Goal: Transaction & Acquisition: Purchase product/service

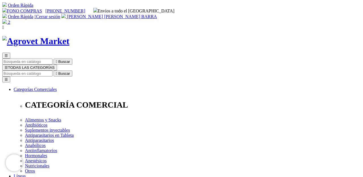
click at [157, 14] on span "[PERSON_NAME] BARRA" at bounding box center [112, 16] width 90 height 5
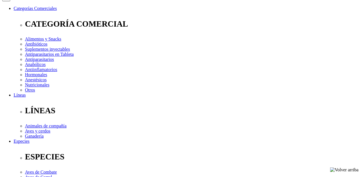
scroll to position [82, 0]
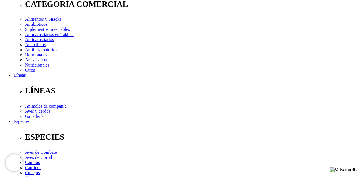
scroll to position [87, 0]
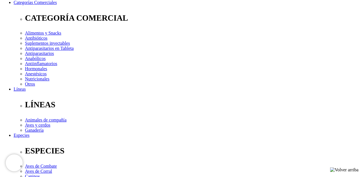
type input "COMPRA1"
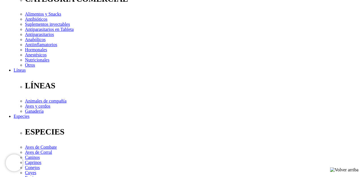
scroll to position [118, 0]
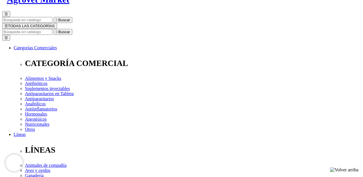
scroll to position [39, 0]
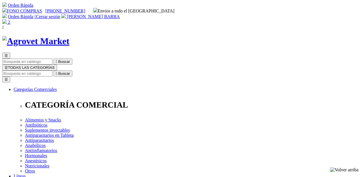
select select "[GEOGRAPHIC_DATA]"
select select "3"
select select "Boleta"
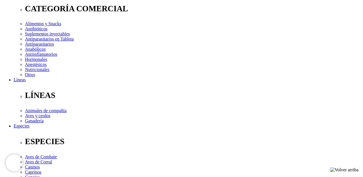
scroll to position [97, 0]
select select "10"
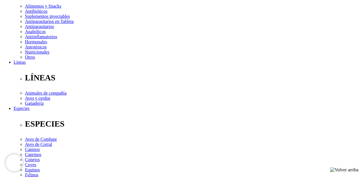
scroll to position [117, 0]
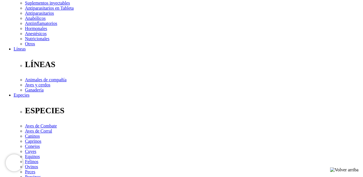
scroll to position [126, 0]
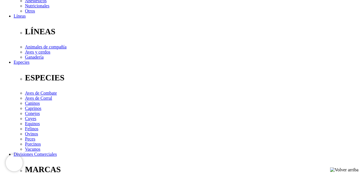
scroll to position [173, 0]
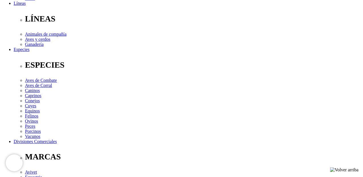
type input "[STREET_ADDRESS][PERSON_NAME] [GEOGRAPHIC_DATA]"
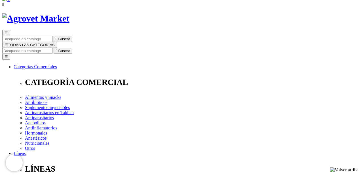
scroll to position [26, 0]
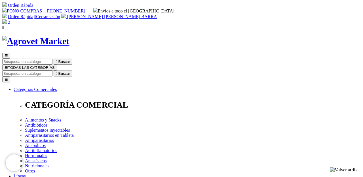
select select "[GEOGRAPHIC_DATA]"
select select "3"
select select "Boleta"
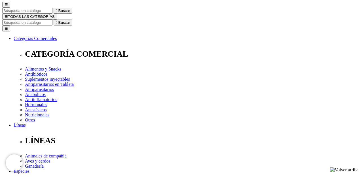
scroll to position [99, 0]
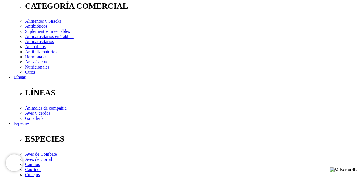
select select "134"
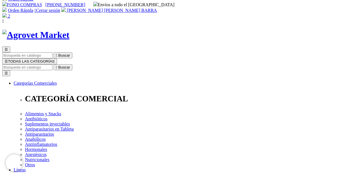
scroll to position [0, 0]
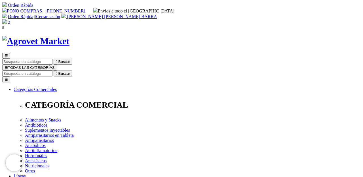
click at [7, 19] on img at bounding box center [4, 21] width 5 height 5
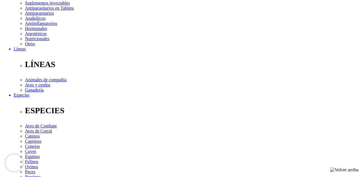
scroll to position [147, 0]
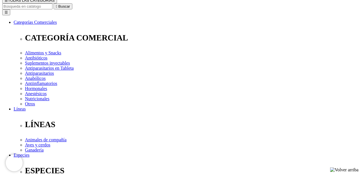
scroll to position [68, 0]
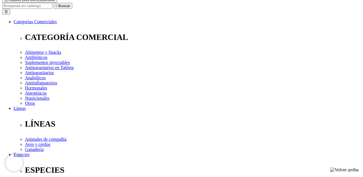
radio input "true"
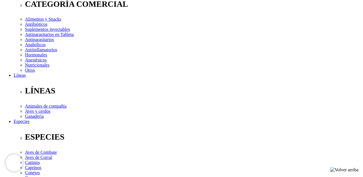
scroll to position [101, 0]
checkbox input "true"
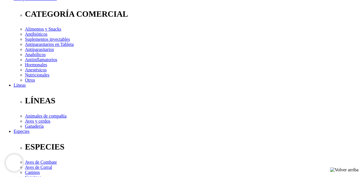
scroll to position [85, 0]
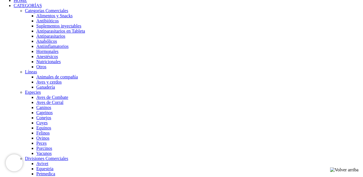
scroll to position [416, 0]
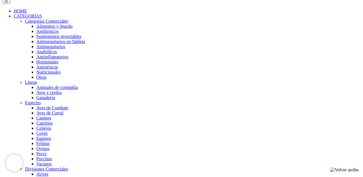
scroll to position [416, 0]
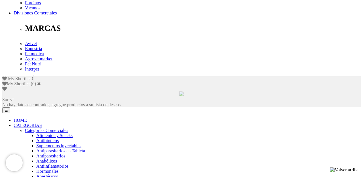
scroll to position [179, 0]
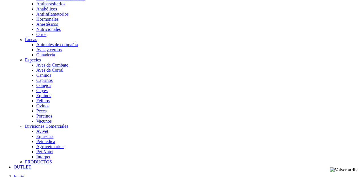
scroll to position [0, 0]
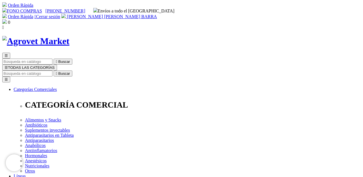
click at [33, 14] on link "Orden Rápida" at bounding box center [20, 16] width 25 height 5
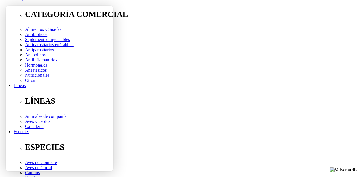
scroll to position [92, 0]
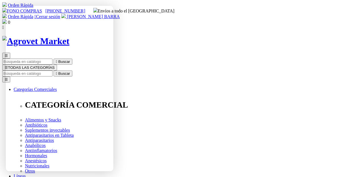
click at [33, 14] on link "Orden Rápida" at bounding box center [20, 16] width 25 height 5
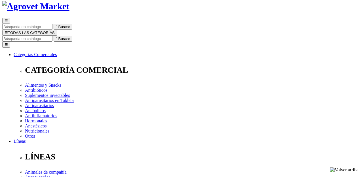
scroll to position [36, 0]
